Goal: Information Seeking & Learning: Find specific page/section

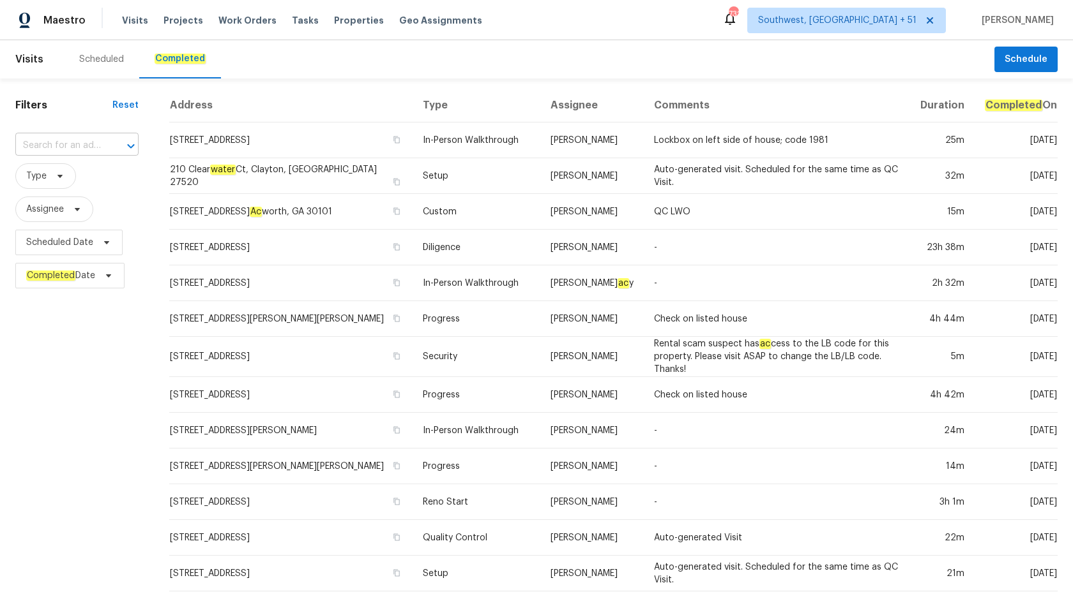
click at [43, 147] on input "text" at bounding box center [58, 146] width 87 height 20
paste input "[STREET_ADDRESS]"
type input "[STREET_ADDRESS]"
click at [77, 183] on li "[STREET_ADDRESS]" at bounding box center [79, 174] width 128 height 21
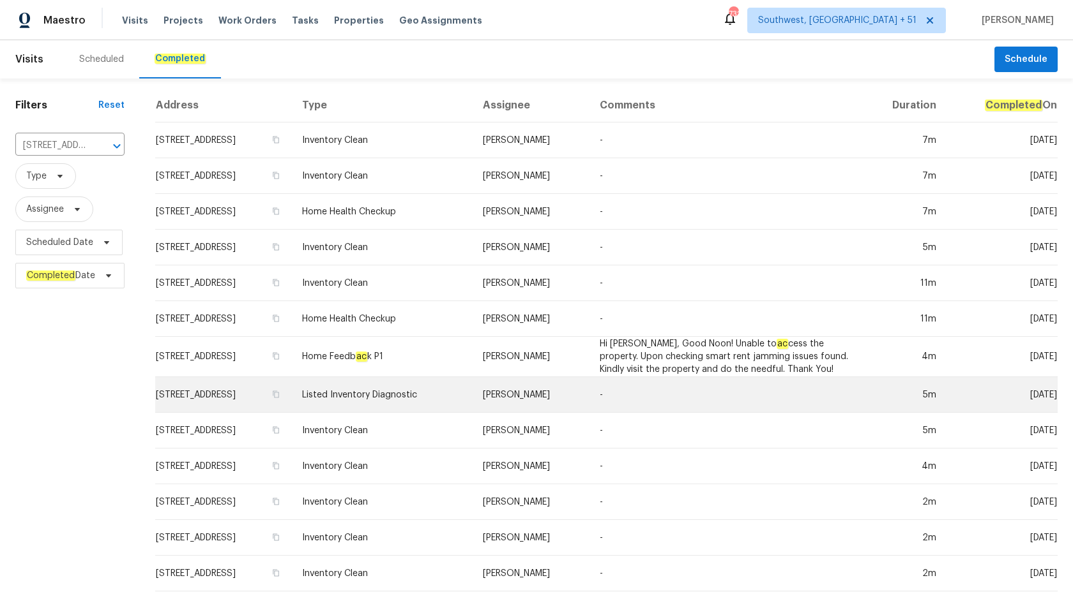
click at [559, 385] on td "[PERSON_NAME]" at bounding box center [530, 395] width 117 height 36
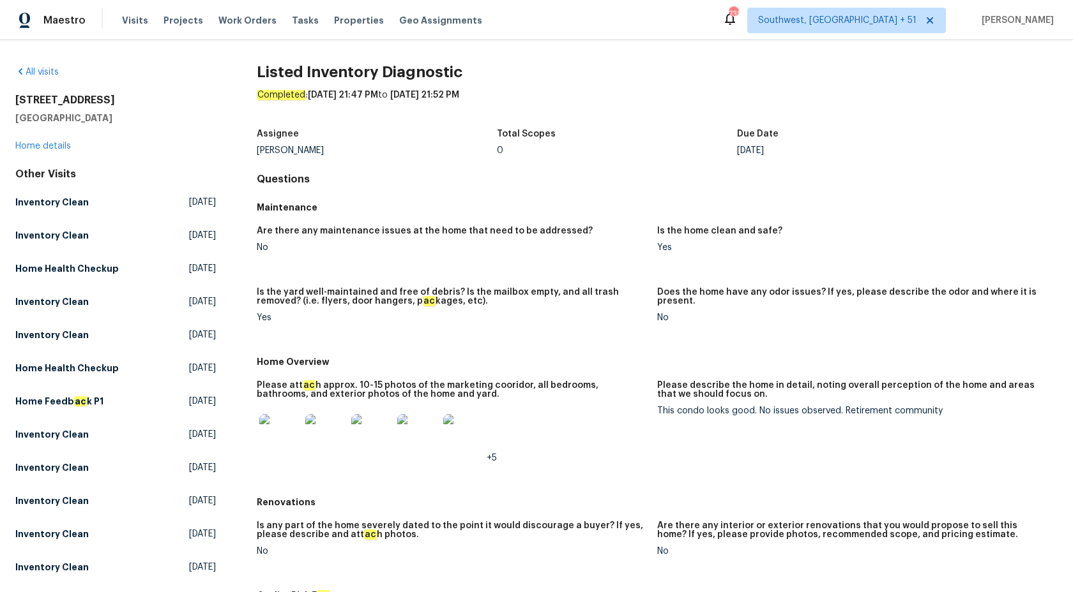
click at [34, 151] on div "[STREET_ADDRESS] Home details" at bounding box center [115, 123] width 200 height 59
click at [34, 146] on link "Home details" at bounding box center [43, 146] width 56 height 9
